Goal: Find specific page/section: Find specific page/section

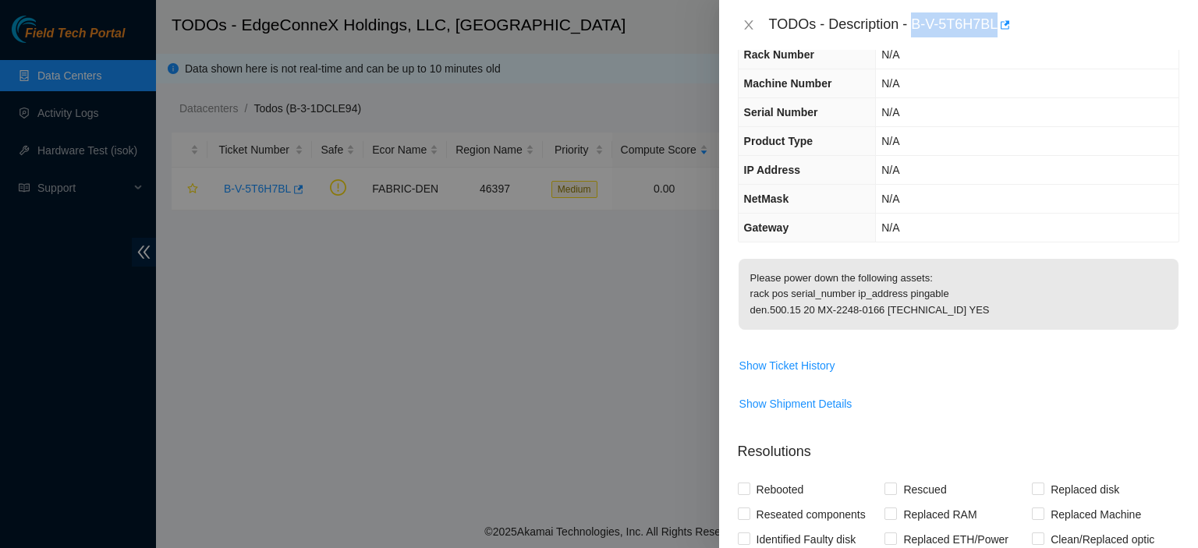
scroll to position [74, 0]
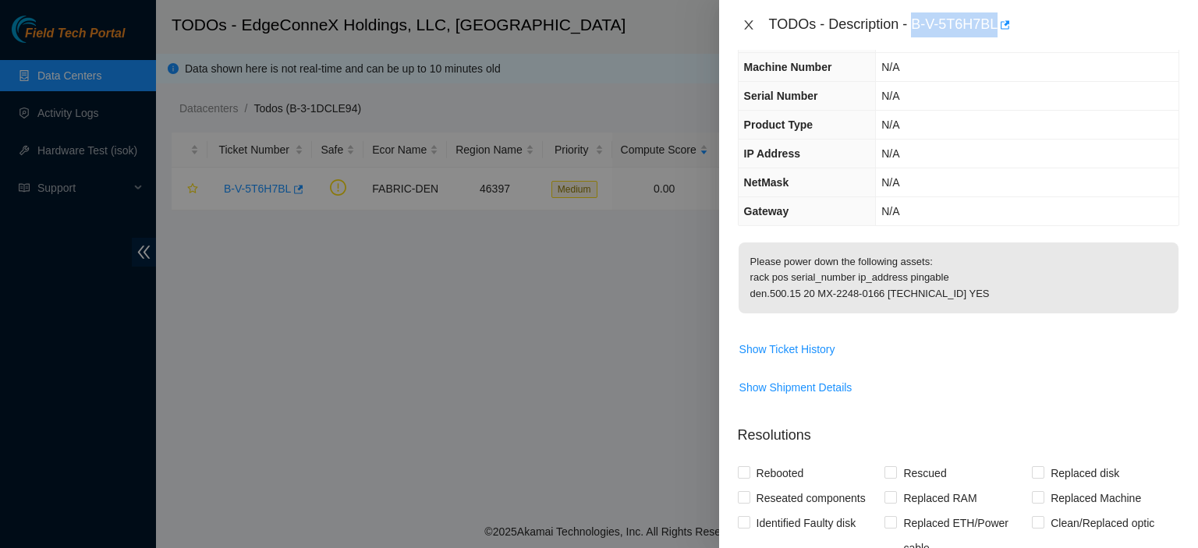
click at [747, 25] on icon "close" at bounding box center [749, 25] width 12 height 12
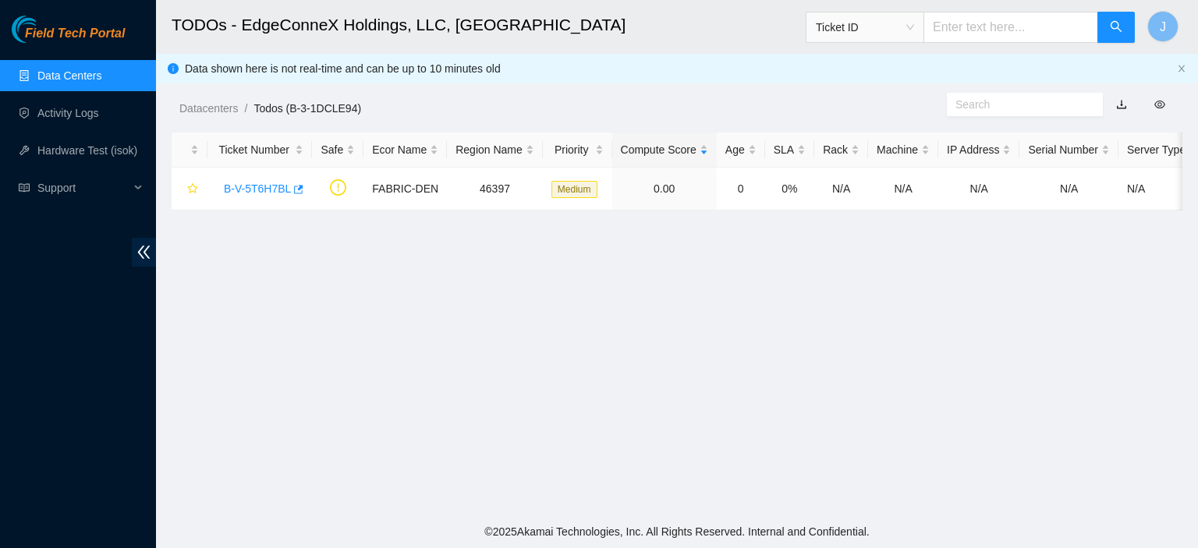
scroll to position [91, 0]
click at [77, 77] on link "Data Centers" at bounding box center [69, 75] width 64 height 12
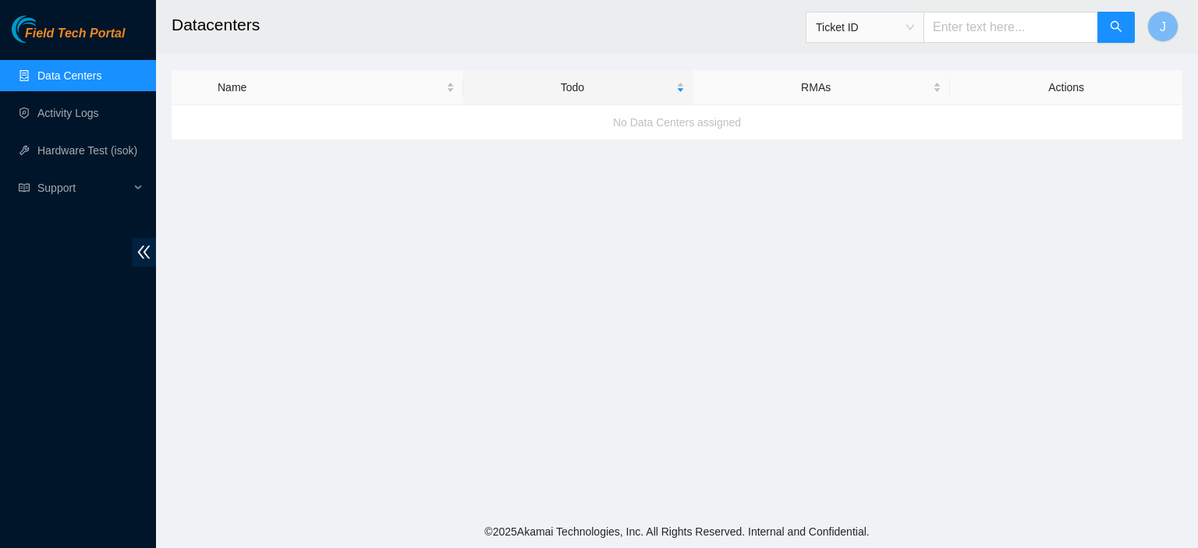
click at [77, 77] on link "Data Centers" at bounding box center [69, 75] width 64 height 12
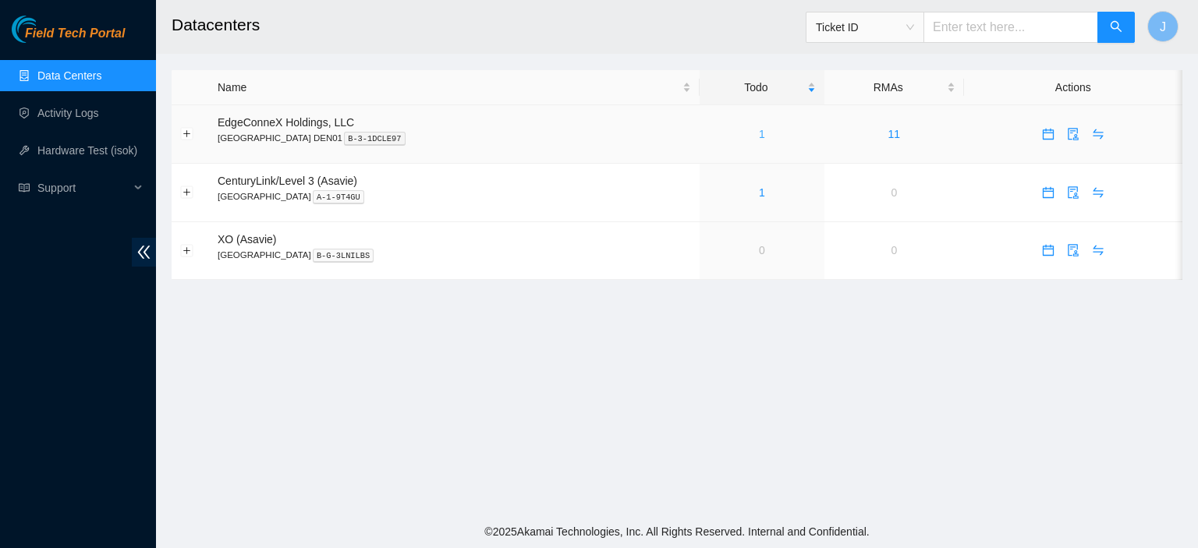
click at [759, 132] on link "1" at bounding box center [762, 134] width 6 height 12
